Goal: Transaction & Acquisition: Purchase product/service

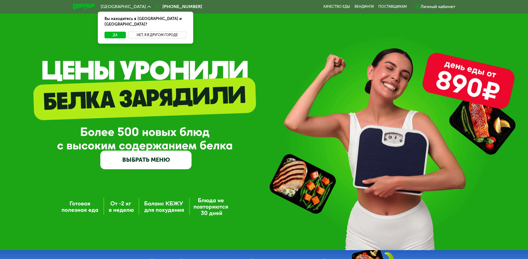
click at [161, 32] on button "Нет, я в другом городе" at bounding box center [157, 35] width 59 height 7
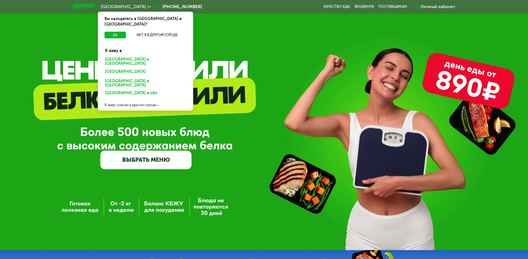
click at [128, 68] on div "[GEOGRAPHIC_DATA] и [GEOGRAPHIC_DATA]." at bounding box center [144, 72] width 87 height 9
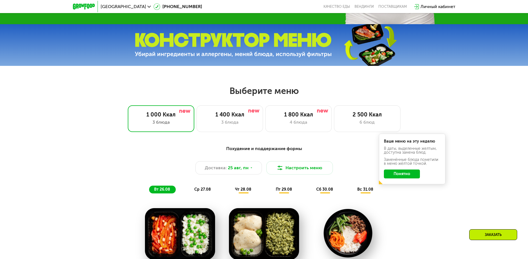
scroll to position [222, 0]
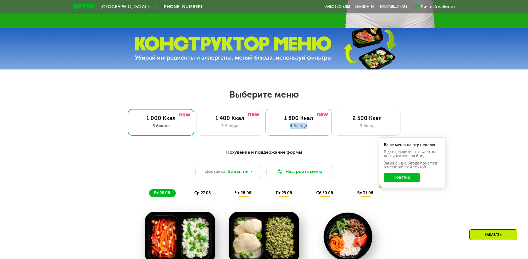
click at [334, 123] on div "1 800 Ккал 4 блюда" at bounding box center [367, 122] width 67 height 27
